Goal: Navigation & Orientation: Find specific page/section

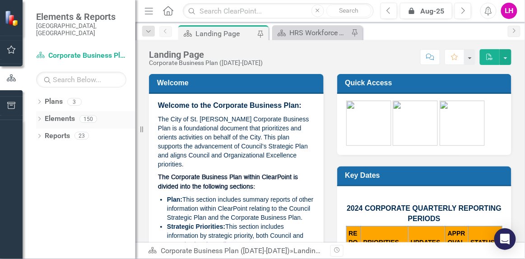
click at [41, 117] on icon "Dropdown" at bounding box center [39, 119] width 6 height 5
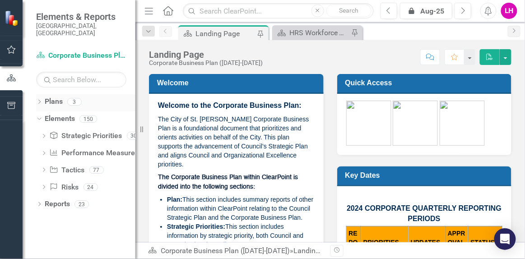
click at [36, 99] on div "Dropdown" at bounding box center [39, 103] width 6 height 8
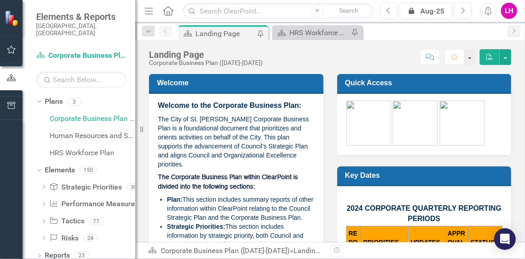
click at [76, 131] on link "Human Resources and Safety - Integrated Business Plan" at bounding box center [93, 136] width 86 height 10
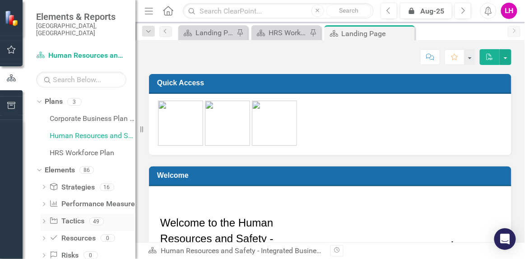
click at [75, 216] on link "Tactic Tactics" at bounding box center [66, 221] width 35 height 10
click at [70, 114] on link "Corporate Business Plan ([DATE]-[DATE])" at bounding box center [93, 119] width 86 height 10
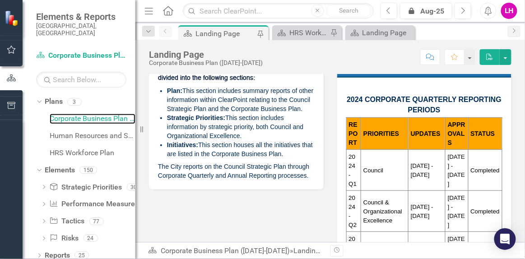
scroll to position [68, 0]
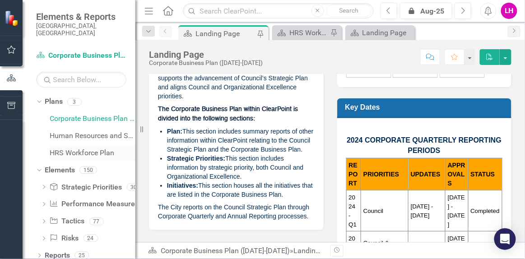
click at [69, 148] on link "HRS Workforce Plan" at bounding box center [93, 153] width 86 height 10
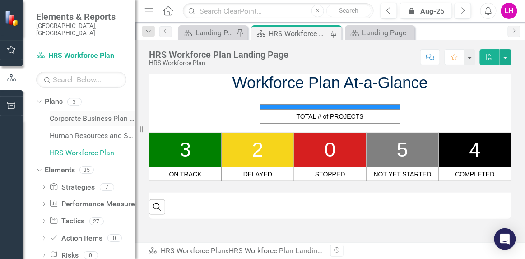
click at [75, 114] on link "Corporate Business Plan ([DATE]-[DATE])" at bounding box center [93, 119] width 86 height 10
